Goal: Task Accomplishment & Management: Use online tool/utility

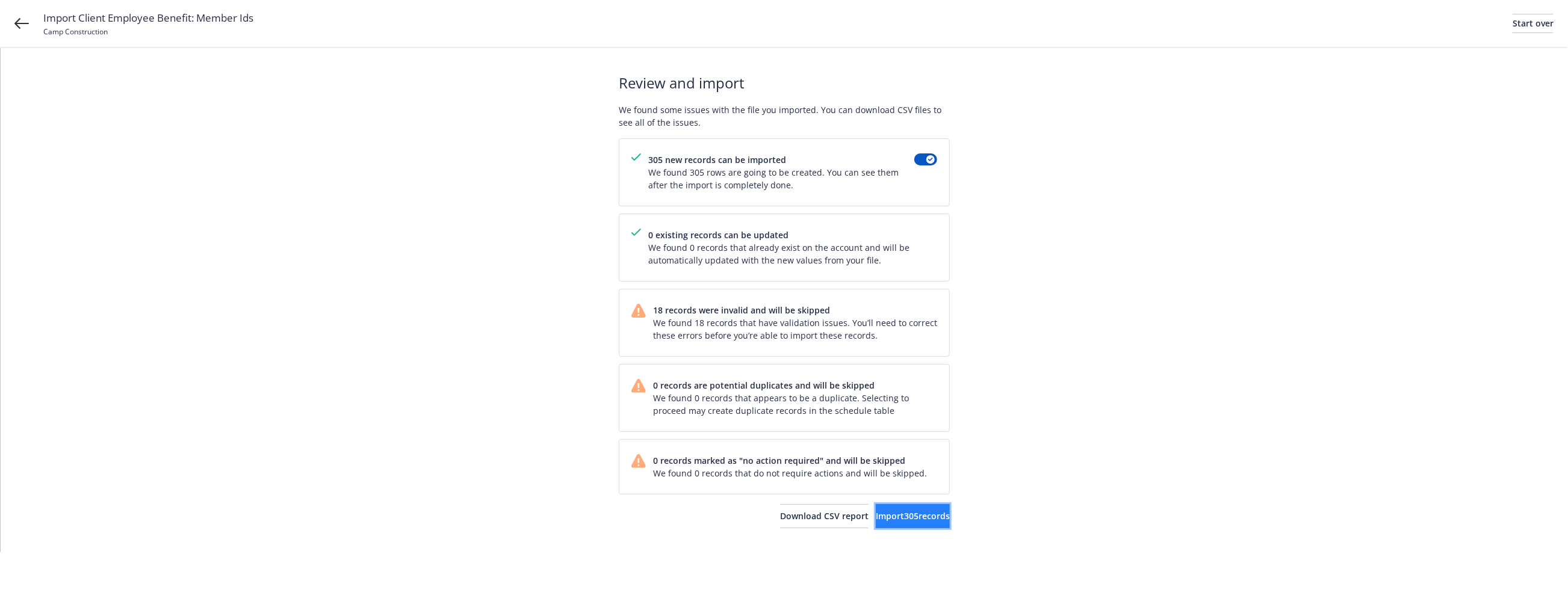
click at [913, 522] on span "Import 305 records" at bounding box center [913, 516] width 74 height 11
click at [1073, 236] on div "Review and import We found some issues with the file you imported. You can down…" at bounding box center [784, 300] width 1567 height 504
click at [913, 521] on span "Import 305 records" at bounding box center [913, 516] width 74 height 11
click at [903, 522] on span "Import 305 records" at bounding box center [913, 516] width 74 height 11
click at [1512, 25] on div "Start over" at bounding box center [1532, 23] width 41 height 18
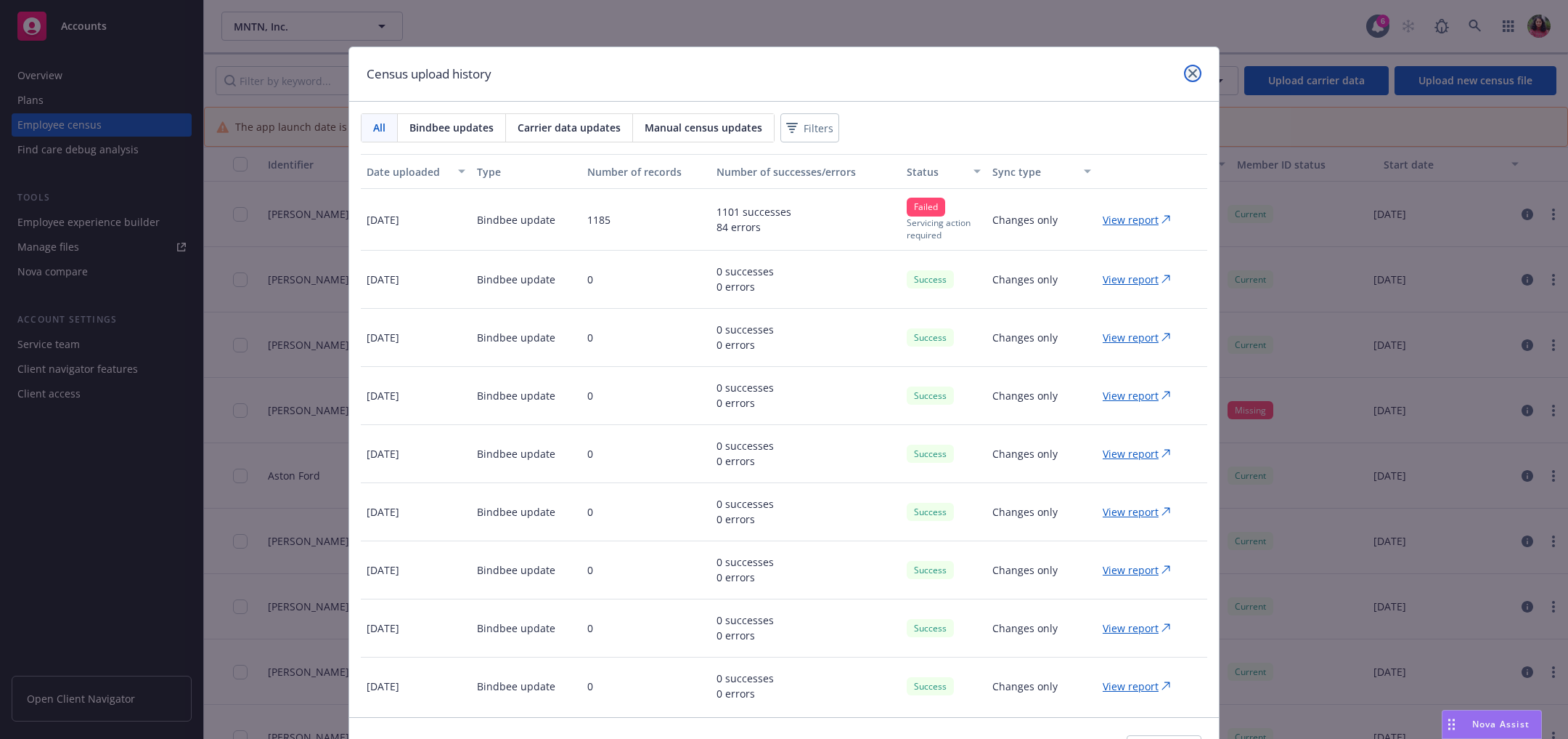
click at [1189, 71] on icon "close" at bounding box center [1193, 74] width 9 height 9
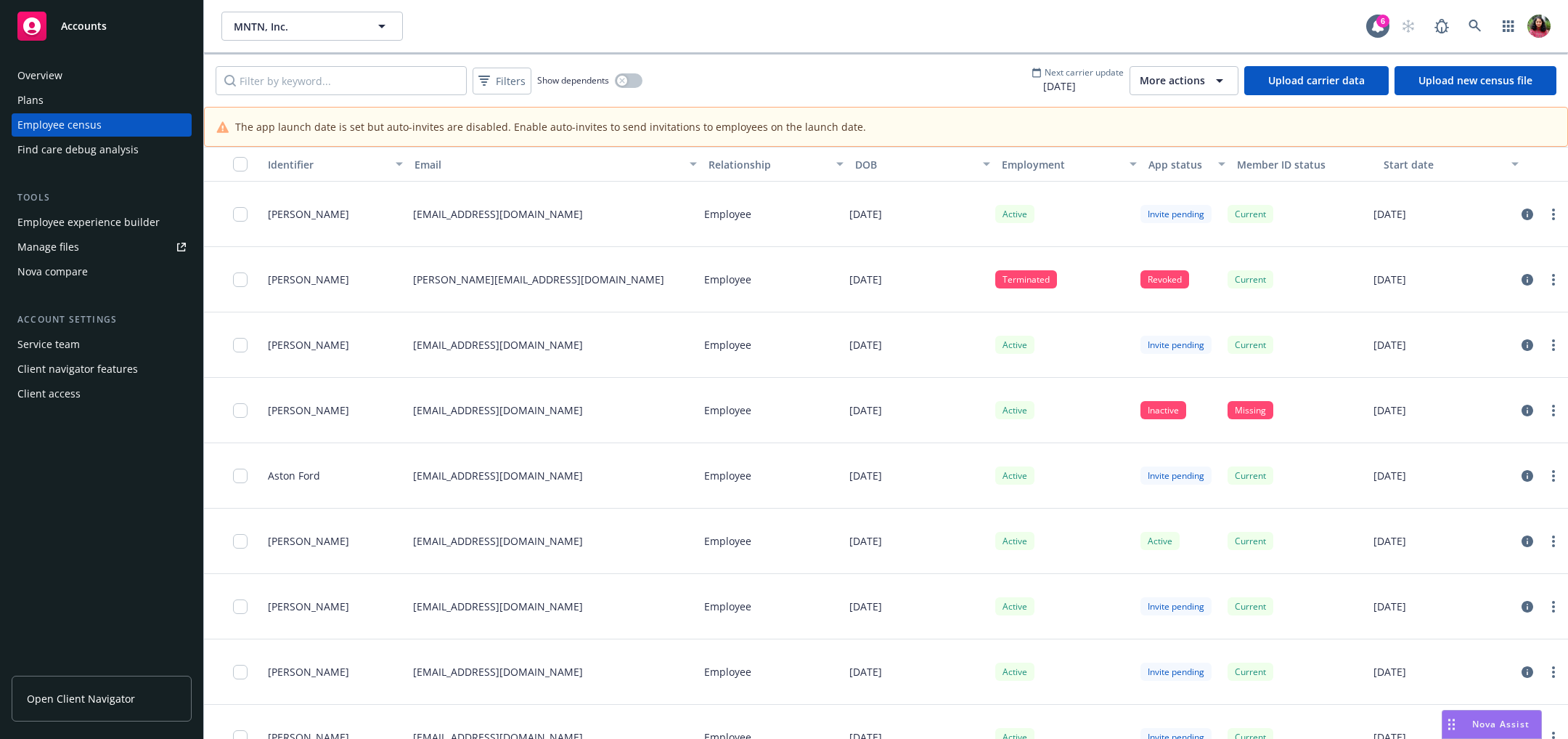
click at [1319, 84] on link "Upload carrier data" at bounding box center [1316, 81] width 144 height 29
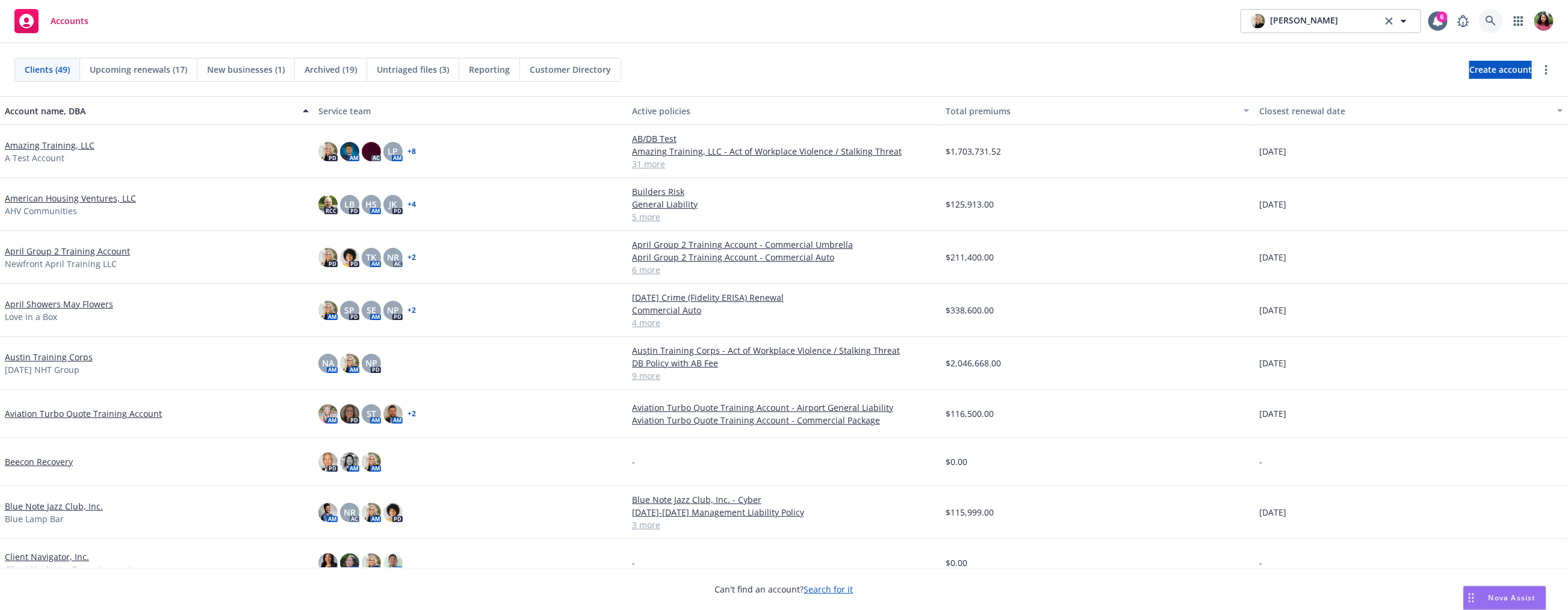
click at [1489, 18] on icon at bounding box center [1491, 21] width 11 height 11
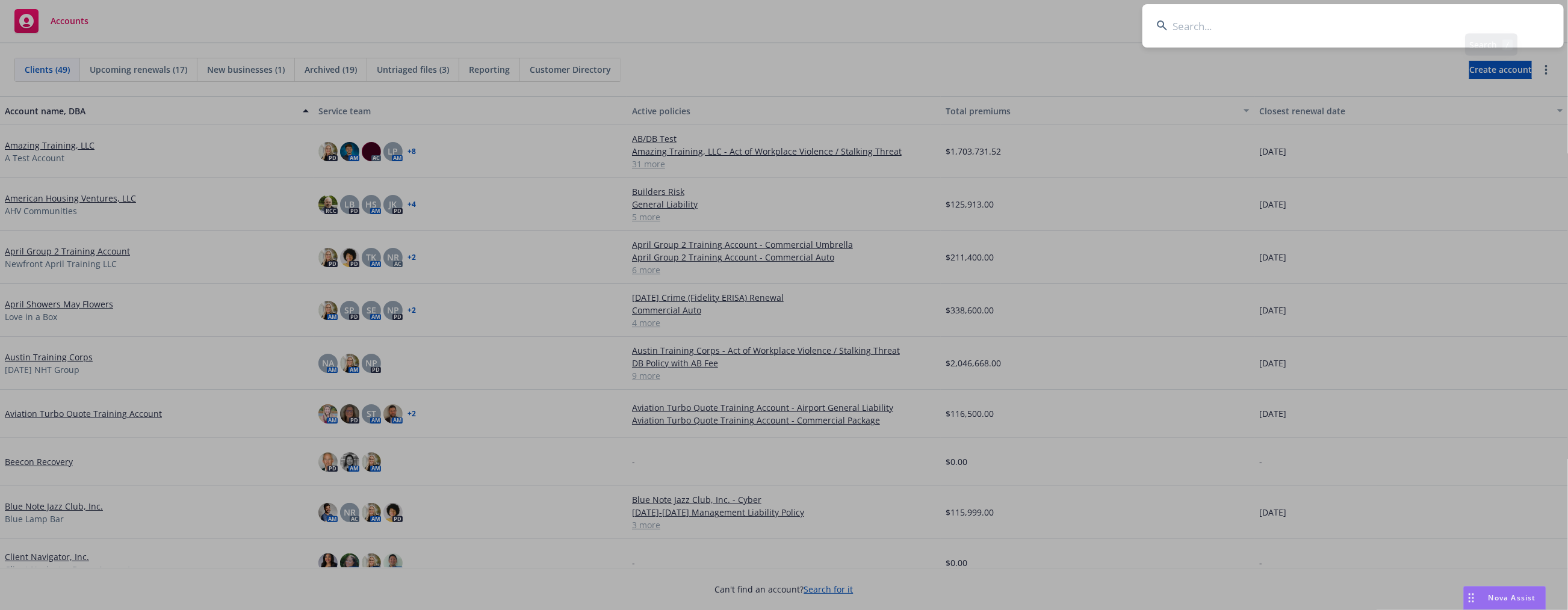
click at [1489, 18] on input at bounding box center [1352, 26] width 421 height 43
click at [1373, 14] on input at bounding box center [1352, 26] width 421 height 43
type input "camp construc"
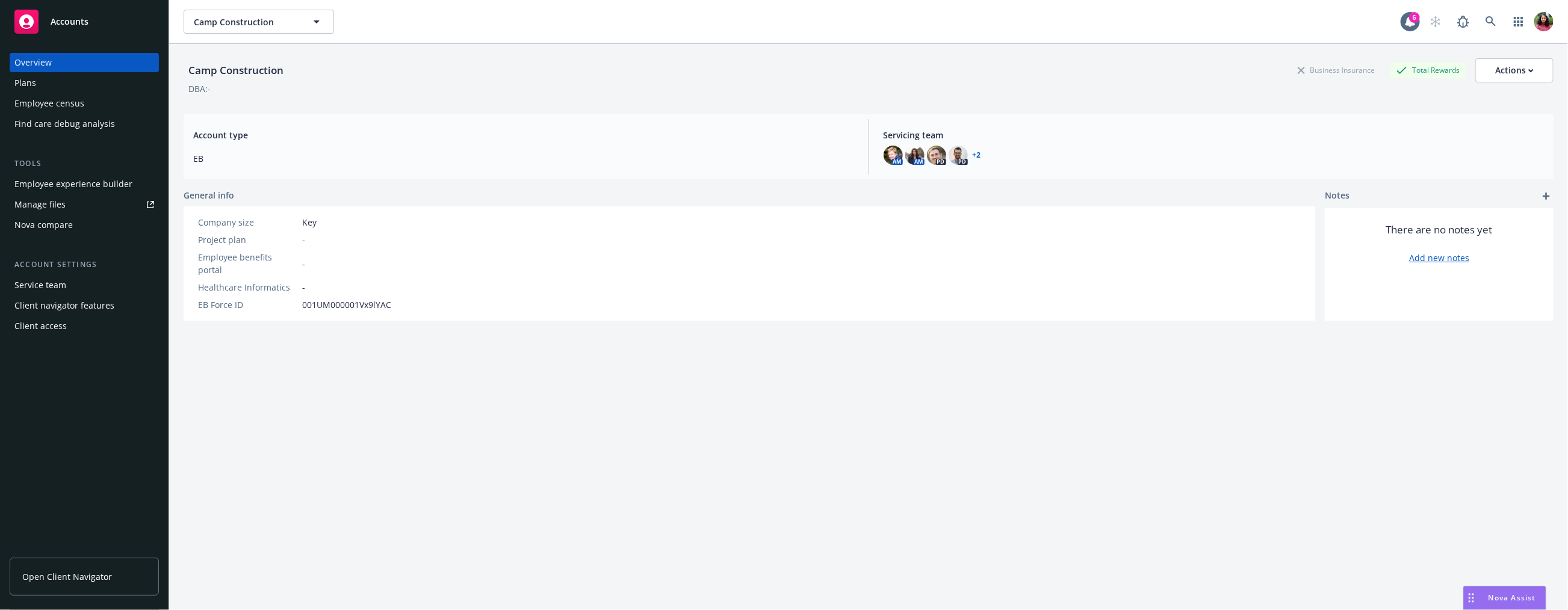
click at [33, 100] on div "Employee census" at bounding box center [49, 103] width 70 height 19
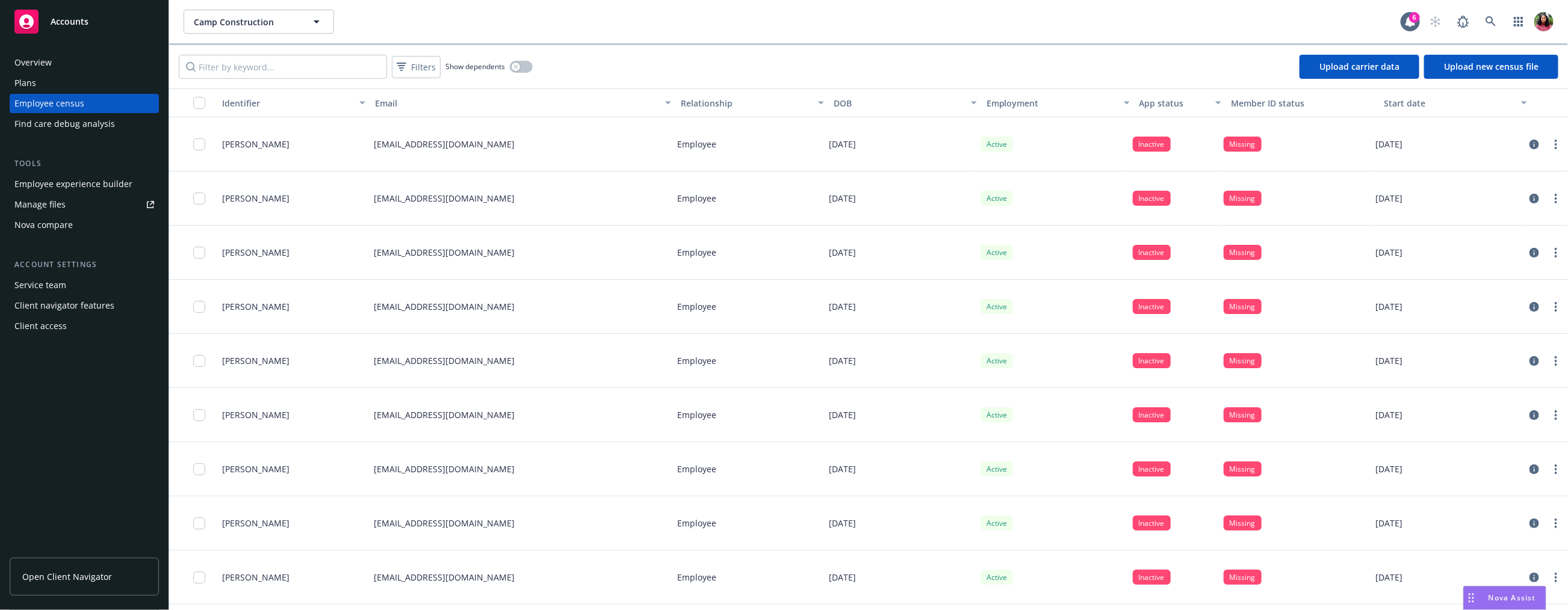
click at [1391, 67] on link "Upload carrier data" at bounding box center [1359, 67] width 120 height 24
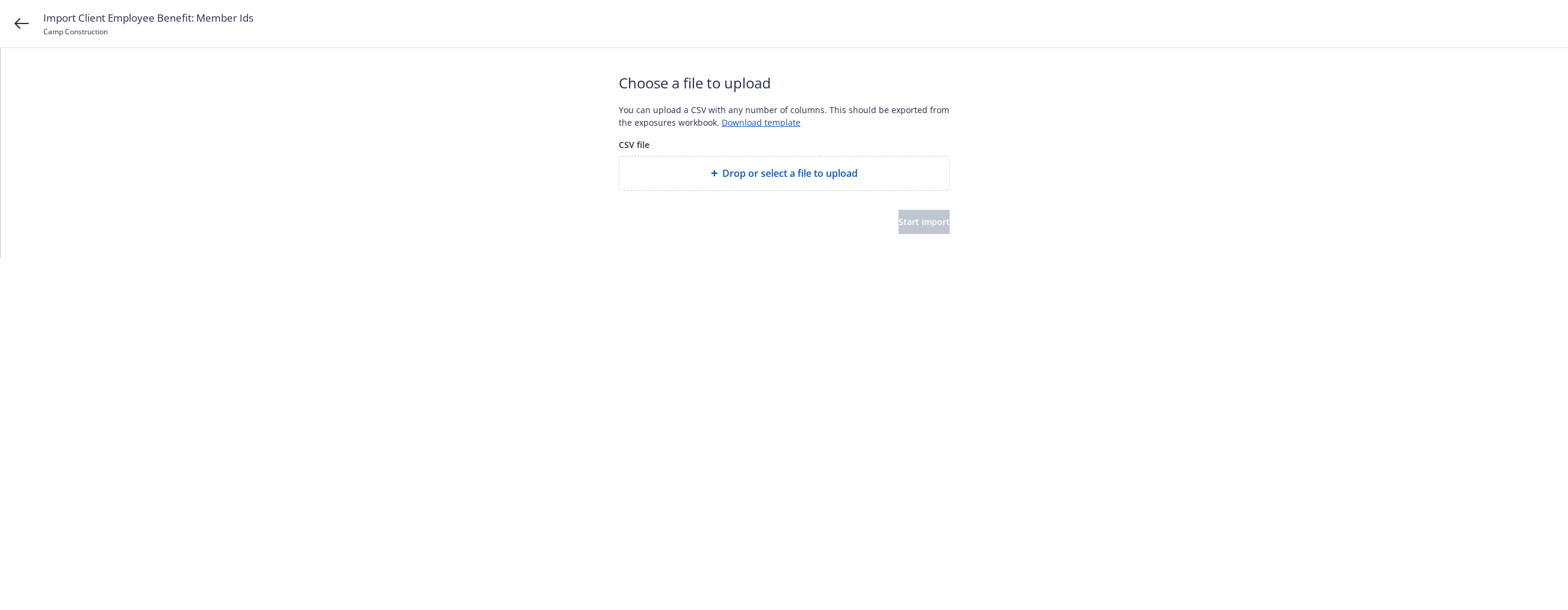
click at [862, 173] on div "Drop or select a file to upload" at bounding box center [784, 173] width 311 height 14
click at [898, 230] on button "Start import" at bounding box center [924, 222] width 51 height 24
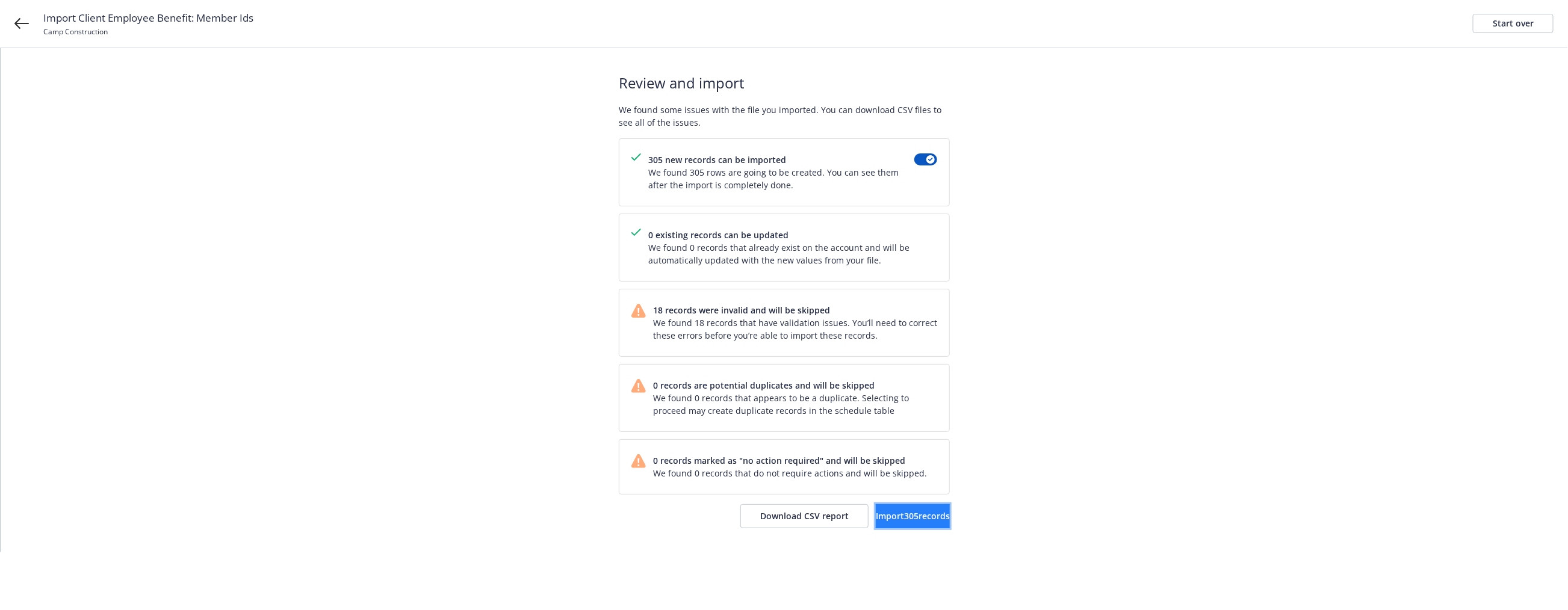
click at [921, 521] on span "Import 305 records" at bounding box center [913, 516] width 74 height 11
click at [911, 514] on span "View in account" at bounding box center [897, 516] width 65 height 11
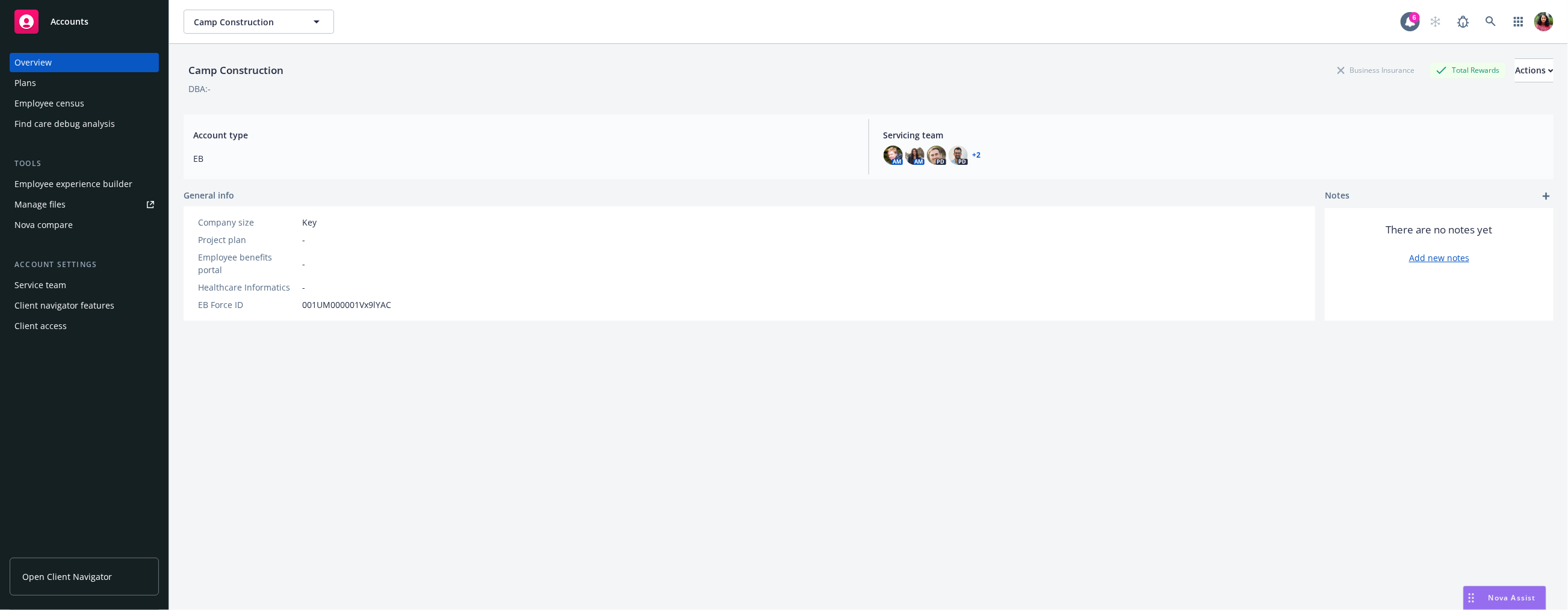
click at [76, 107] on div "Employee census" at bounding box center [49, 103] width 70 height 19
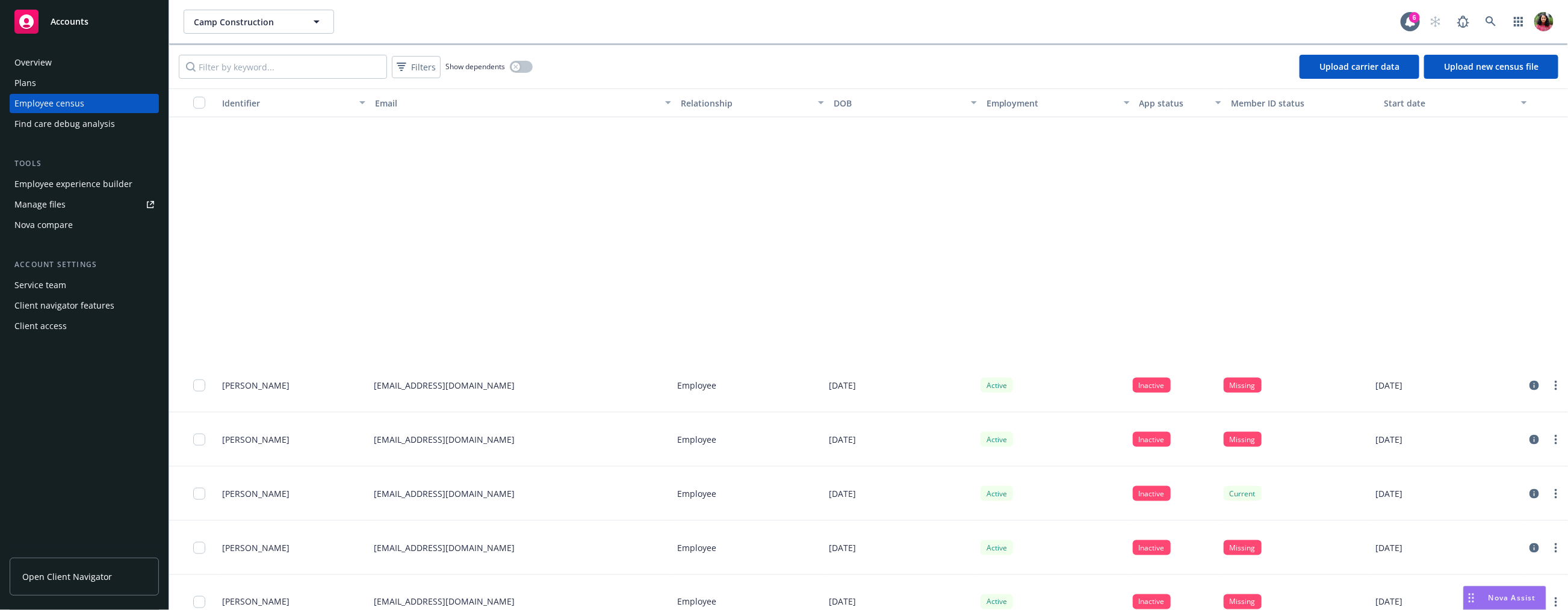
scroll to position [4592, 0]
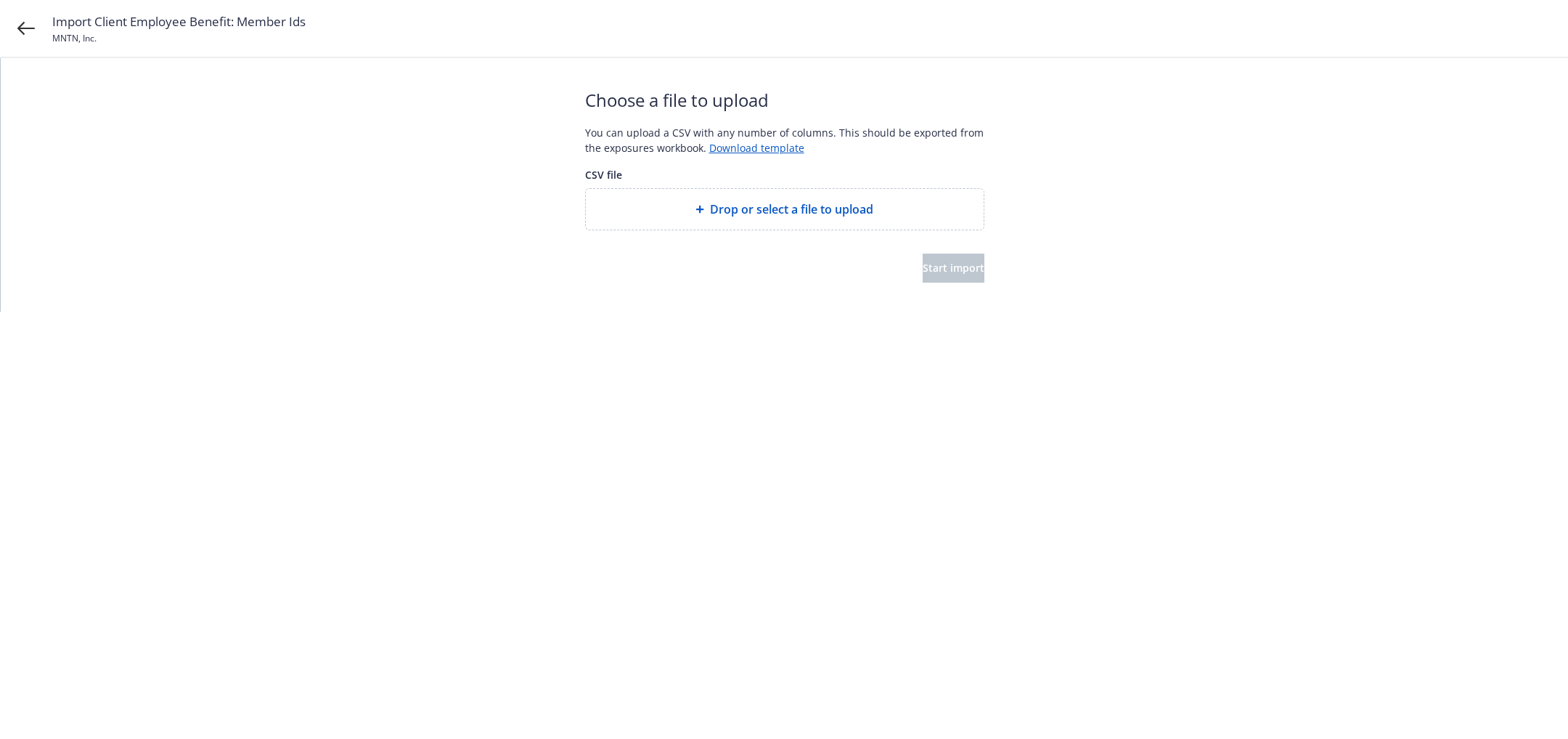
click at [728, 212] on span "Drop or select a file to upload" at bounding box center [792, 209] width 163 height 17
click at [935, 272] on span "Start import" at bounding box center [953, 267] width 62 height 13
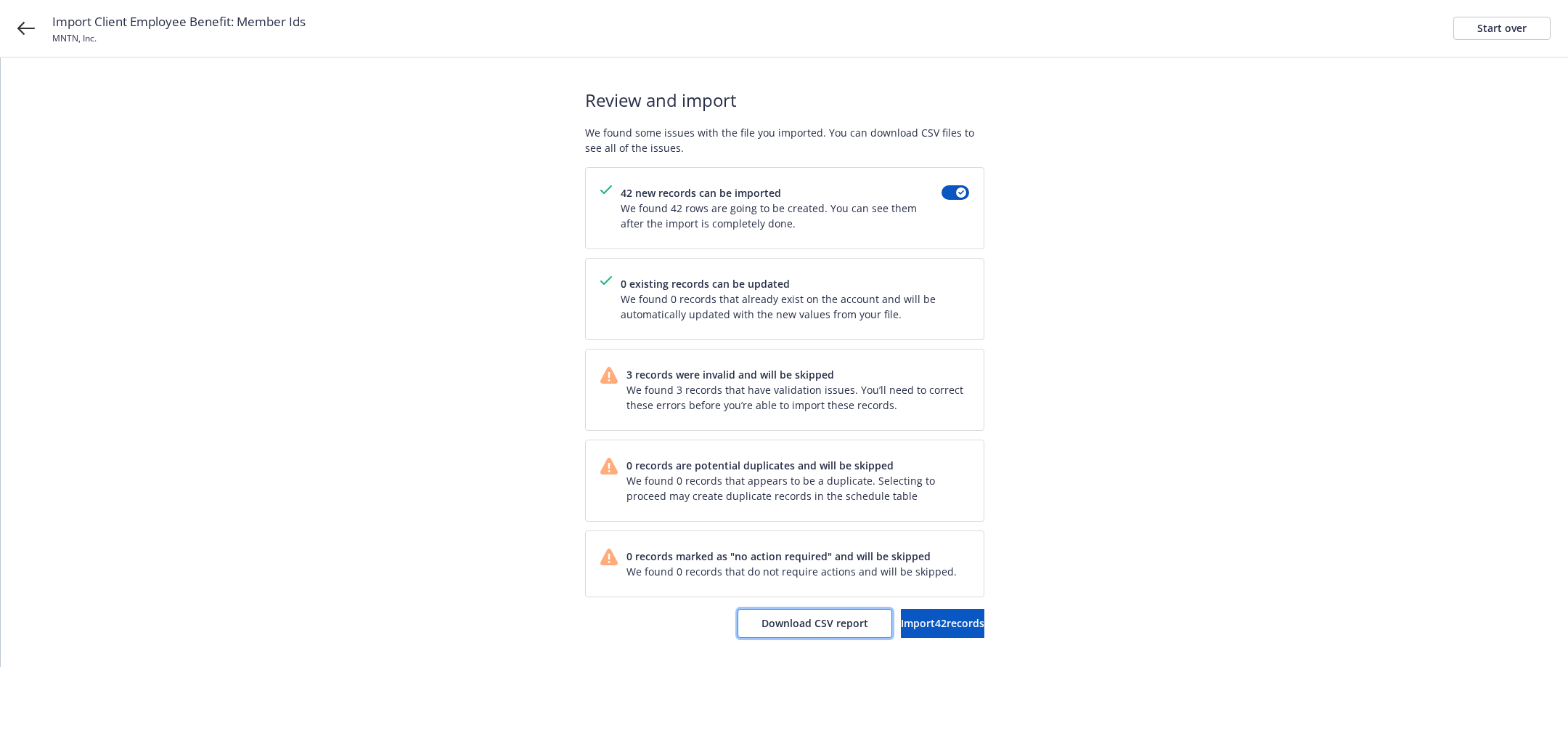
click at [762, 623] on span "Download CSV report" at bounding box center [815, 622] width 107 height 13
click at [901, 622] on span "Import 42 records" at bounding box center [942, 622] width 83 height 13
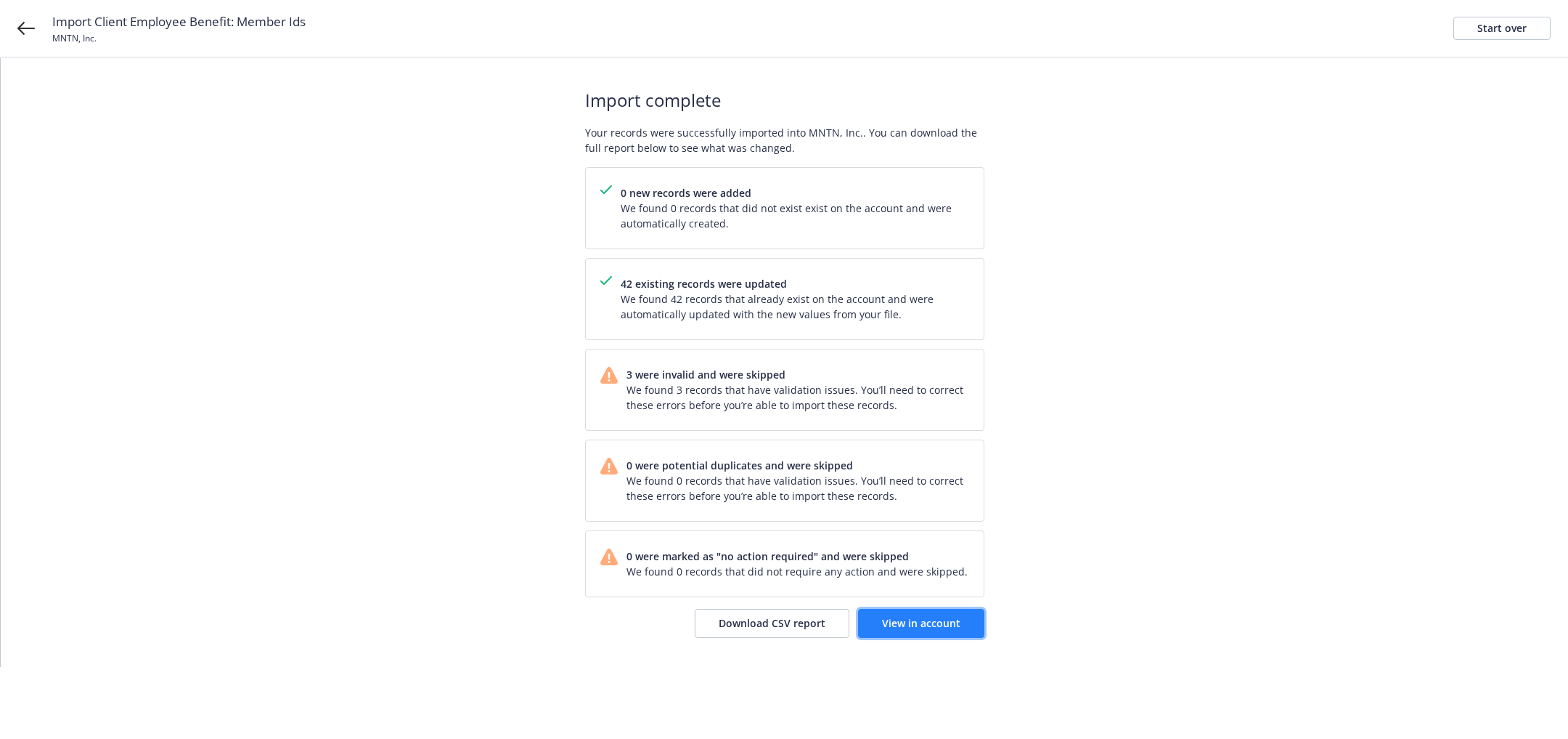
click at [898, 625] on span "View in account" at bounding box center [921, 622] width 78 height 13
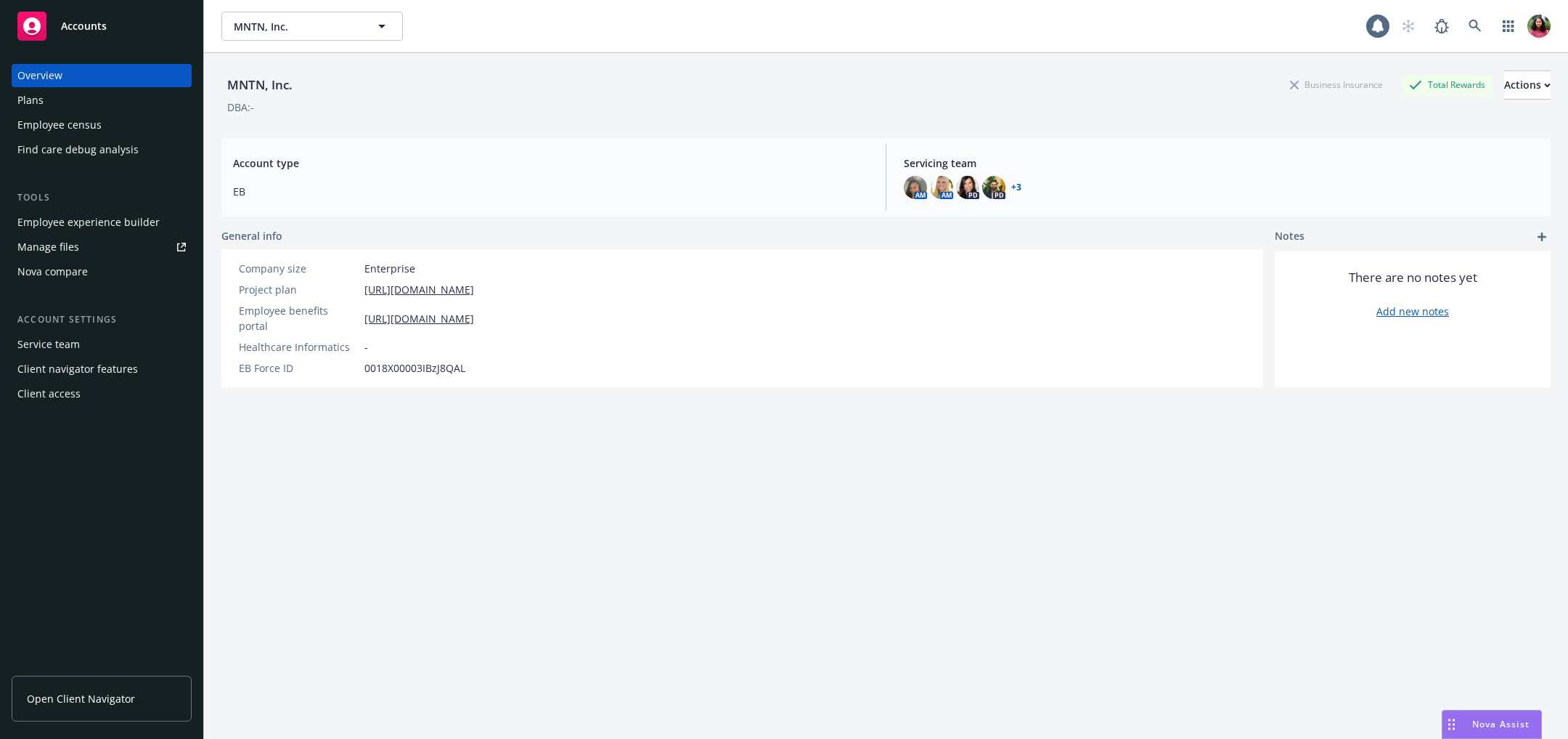
click at [88, 123] on div "Employee census" at bounding box center [59, 125] width 84 height 23
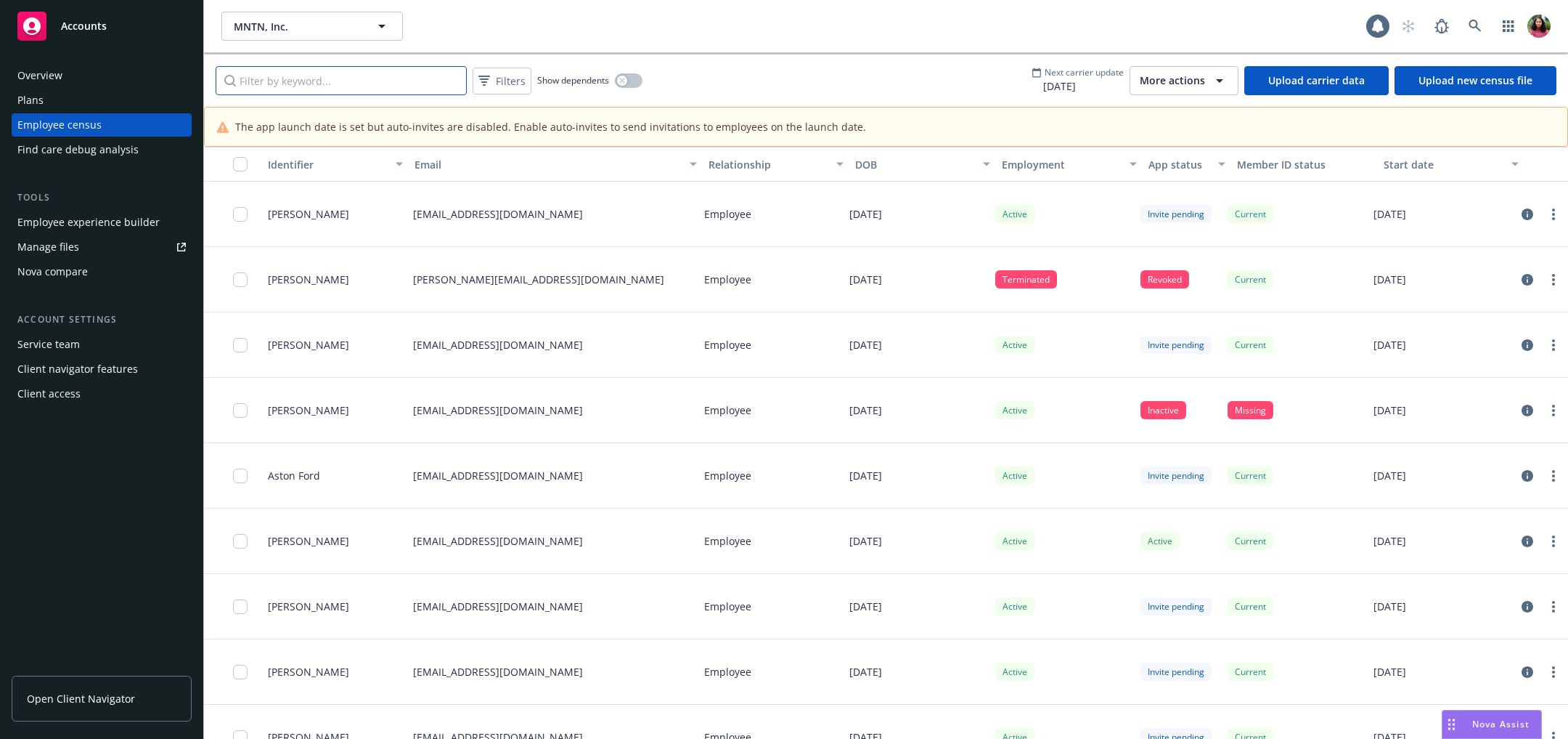
click at [388, 78] on input "Filter by keyword..." at bounding box center [342, 81] width 251 height 29
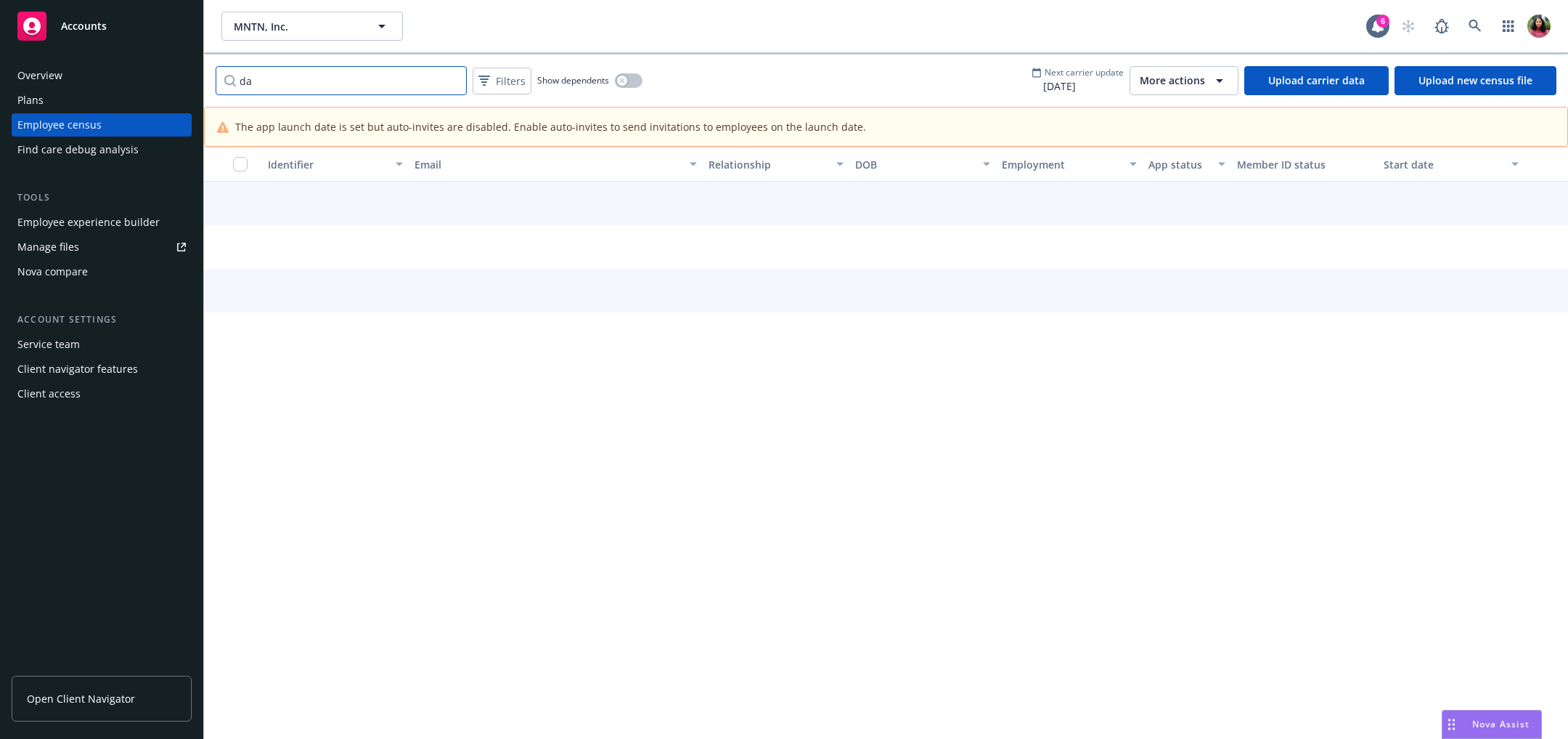
type input "d"
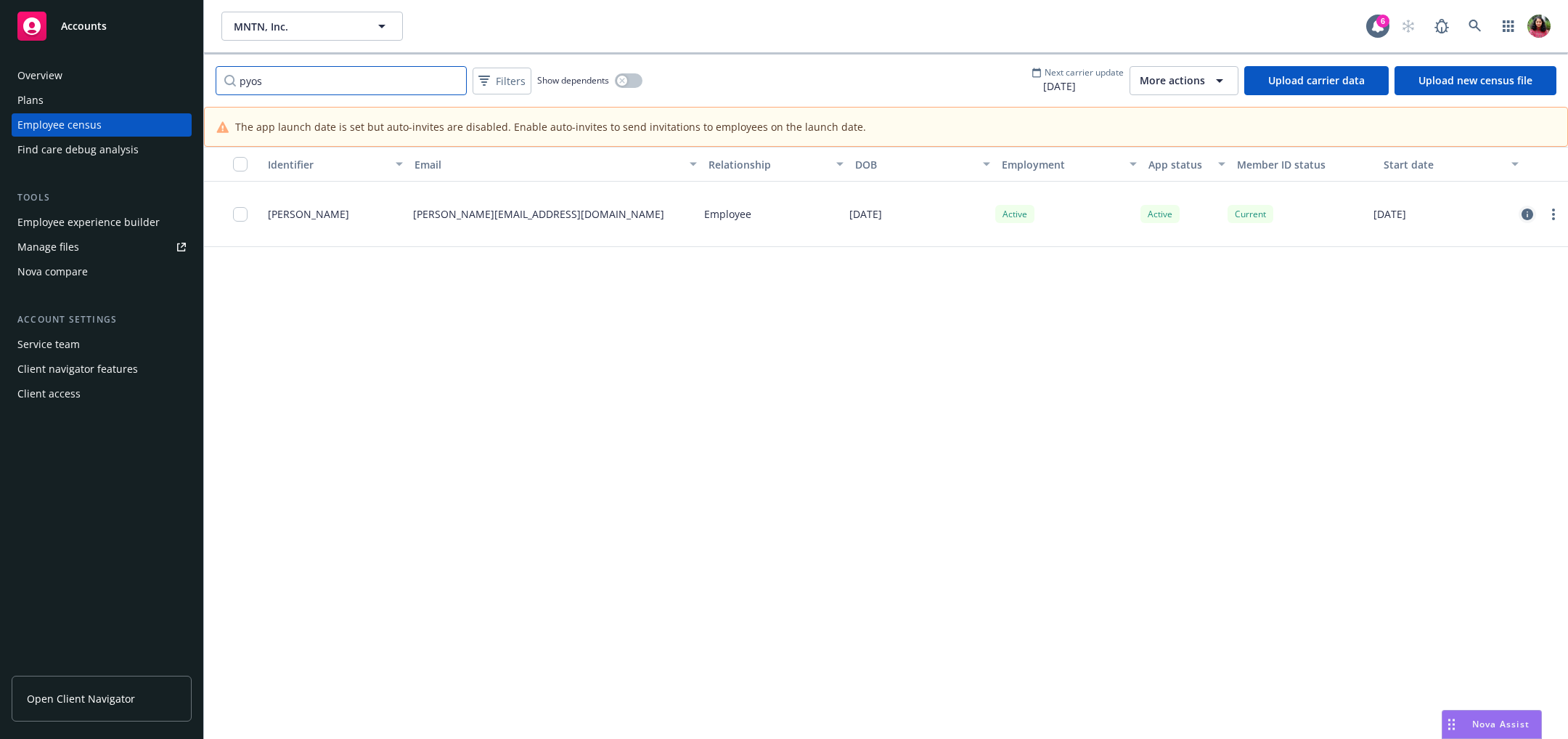
type input "pyos"
click at [1527, 208] on icon "circleInformation" at bounding box center [1528, 213] width 12 height 12
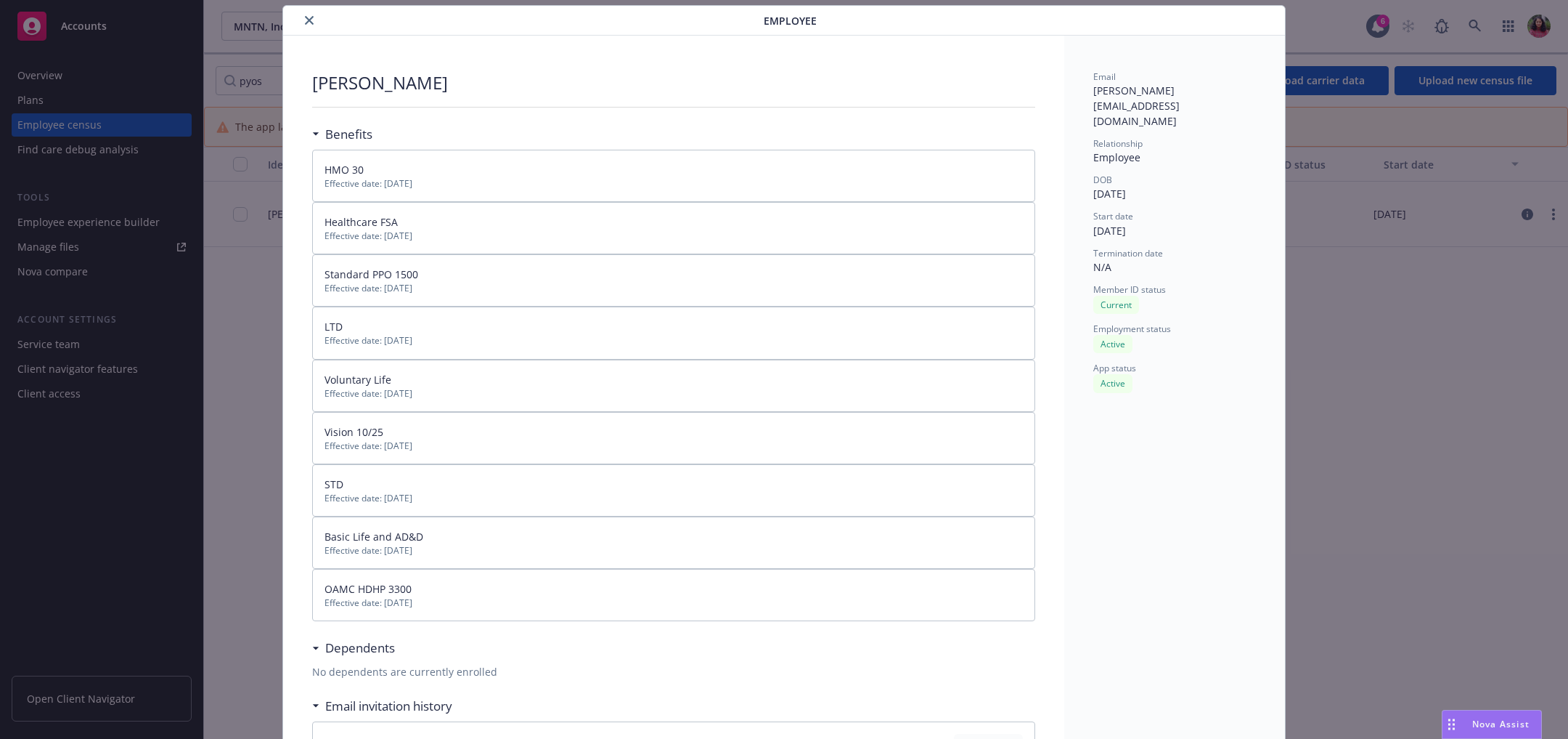
scroll to position [30, 0]
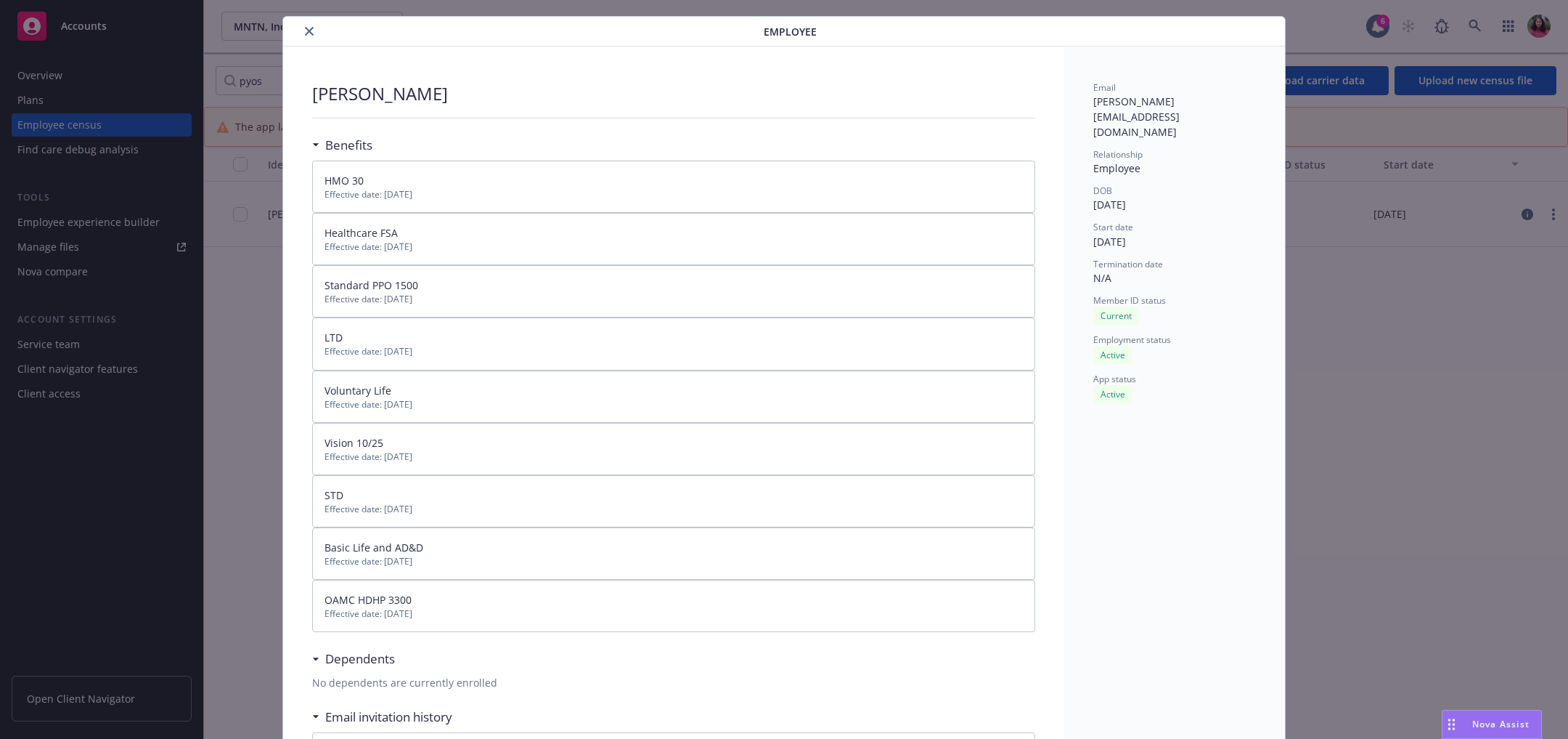
click at [300, 30] on button "close" at bounding box center [308, 30] width 17 height 17
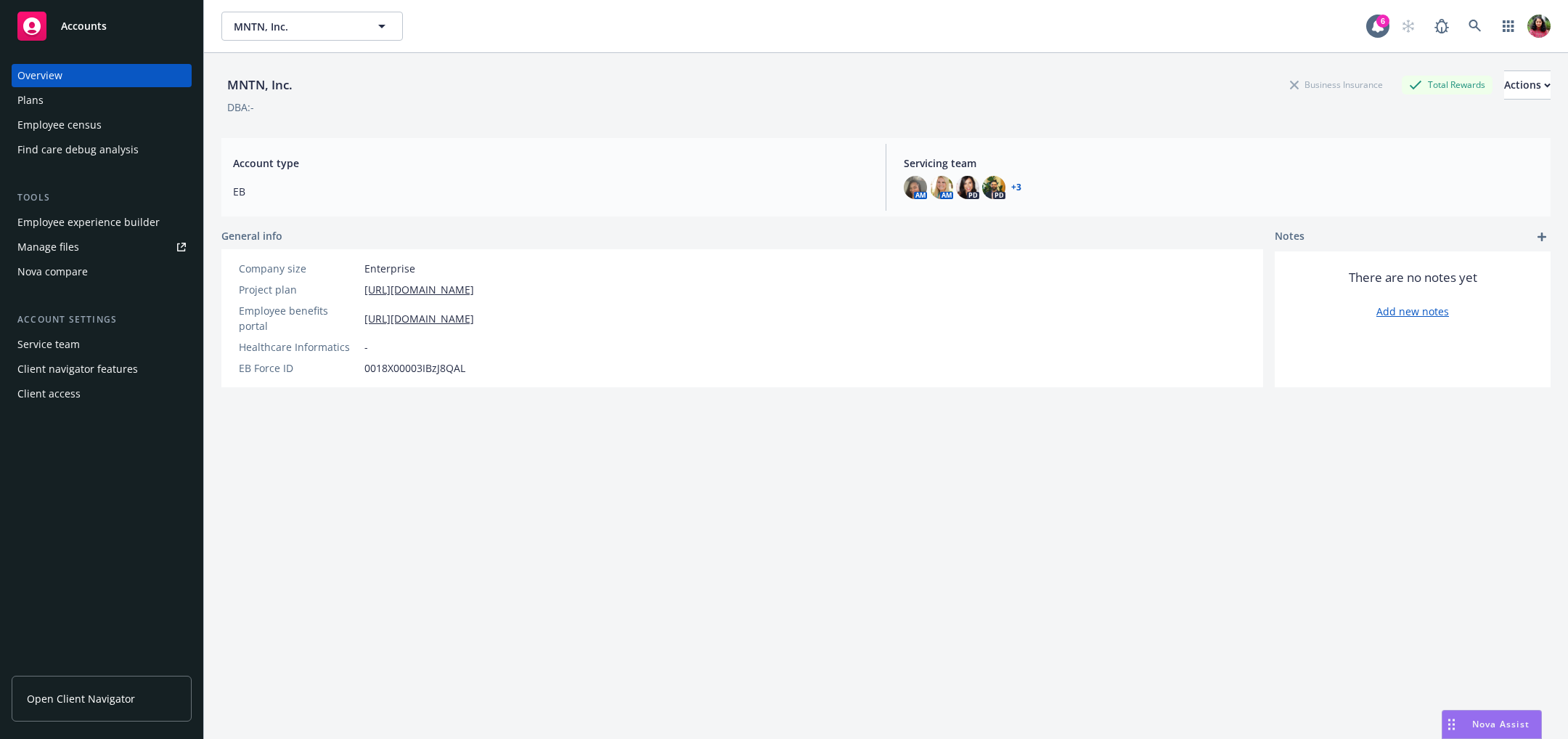
click at [93, 128] on div "Employee census" at bounding box center [59, 125] width 84 height 23
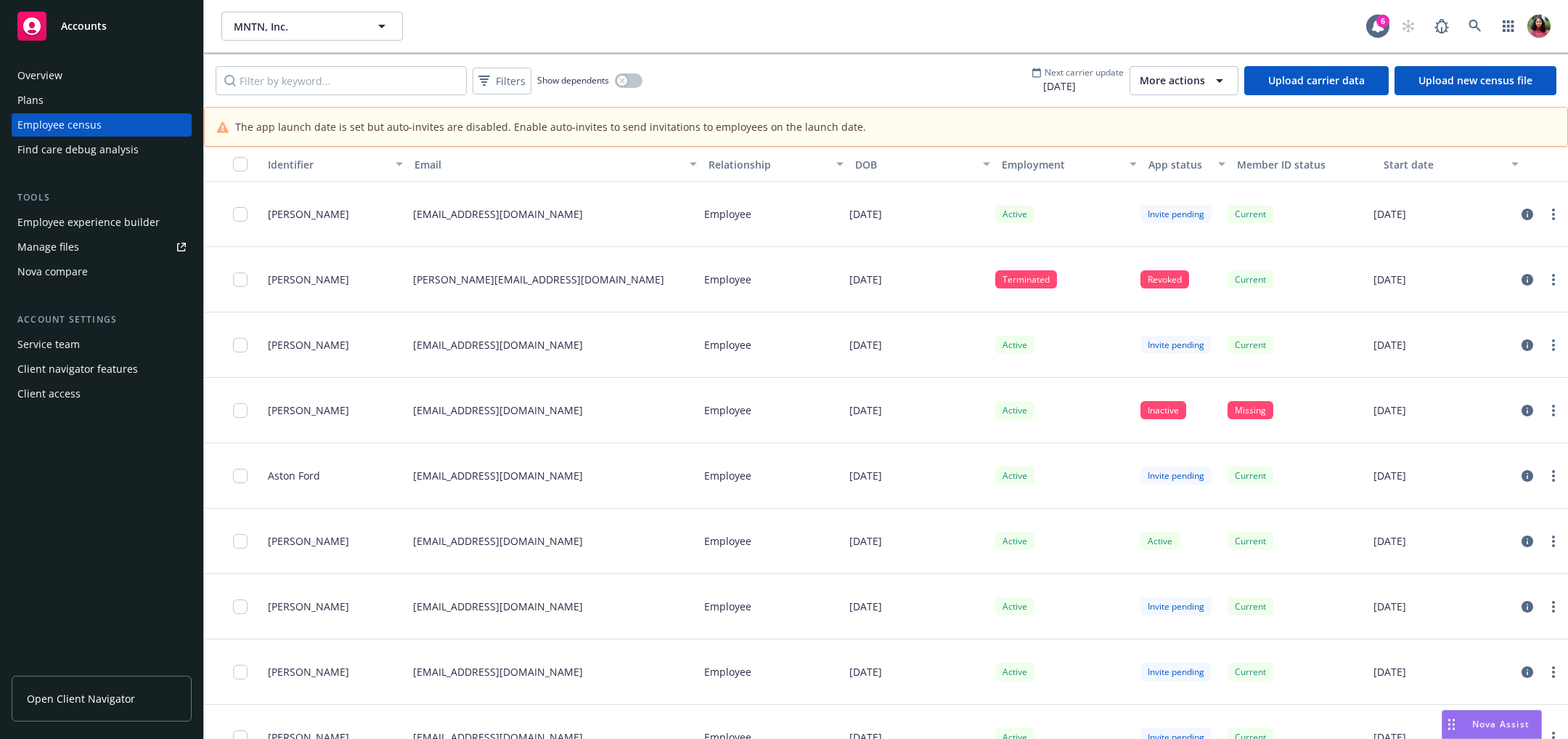
click at [1223, 82] on icon "button" at bounding box center [1219, 80] width 17 height 17
click at [1207, 109] on span "View update history" at bounding box center [1203, 112] width 97 height 15
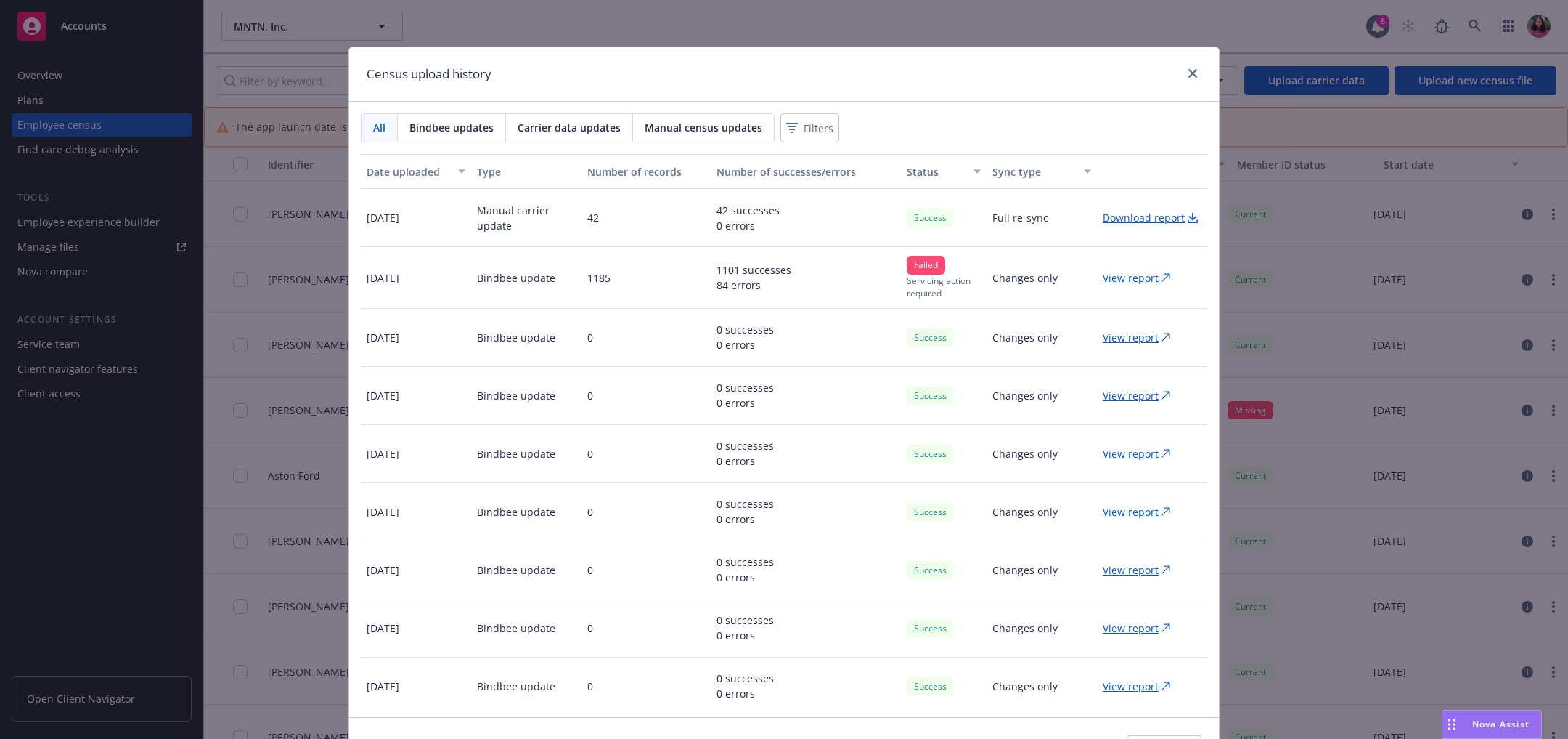
click at [561, 128] on span "Carrier data updates" at bounding box center [568, 127] width 103 height 15
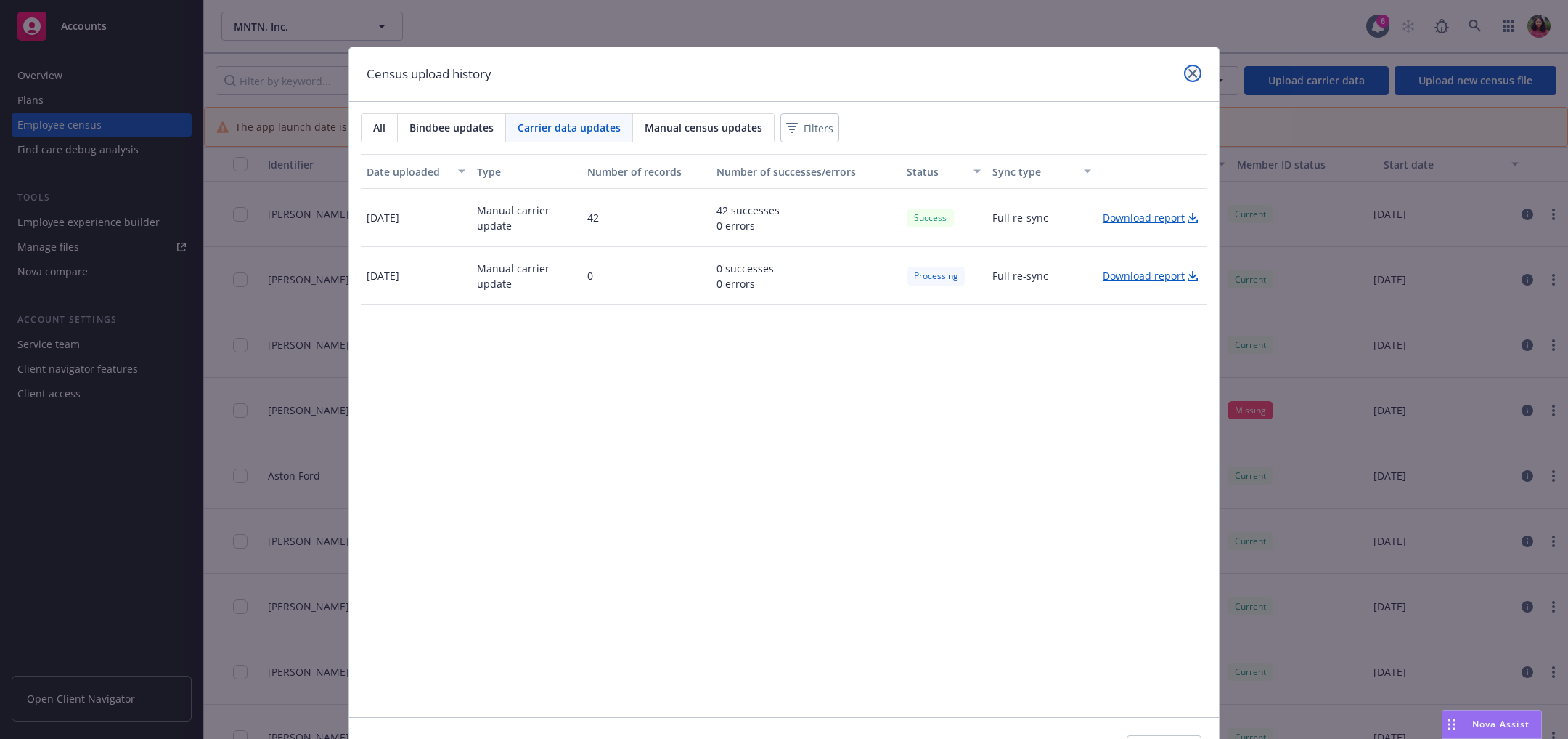
click at [1189, 76] on icon "close" at bounding box center [1193, 74] width 9 height 9
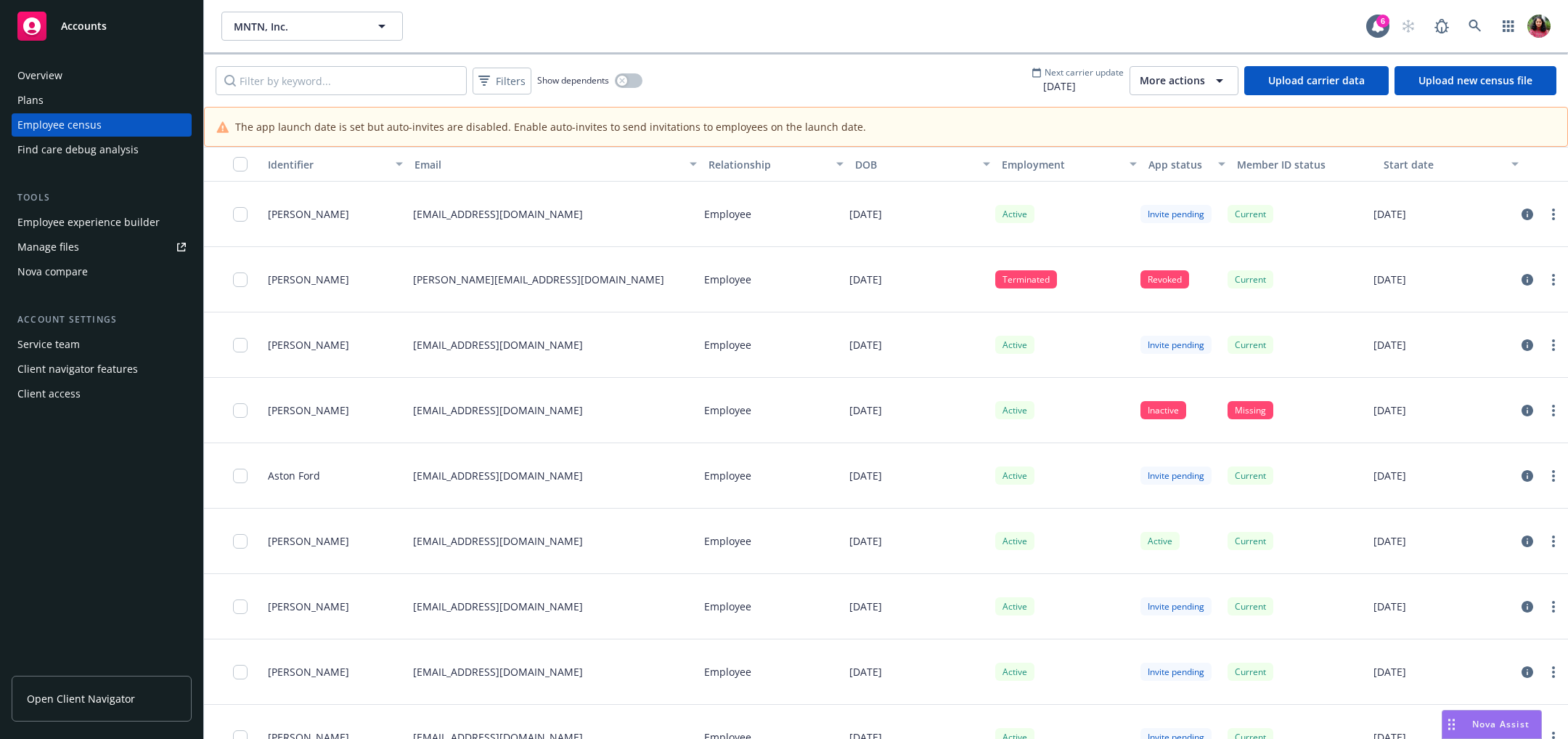
click at [1079, 87] on span "08/20/2025" at bounding box center [1078, 85] width 92 height 15
click at [1078, 82] on span "08/20/2025" at bounding box center [1078, 85] width 92 height 15
click at [1166, 70] on button "More actions" at bounding box center [1183, 81] width 108 height 29
click at [966, 74] on div "Filters Show dependents Next carrier update 08/20/2025 More actions Upload carr…" at bounding box center [887, 81] width 1364 height 52
